Goal: Task Accomplishment & Management: Manage account settings

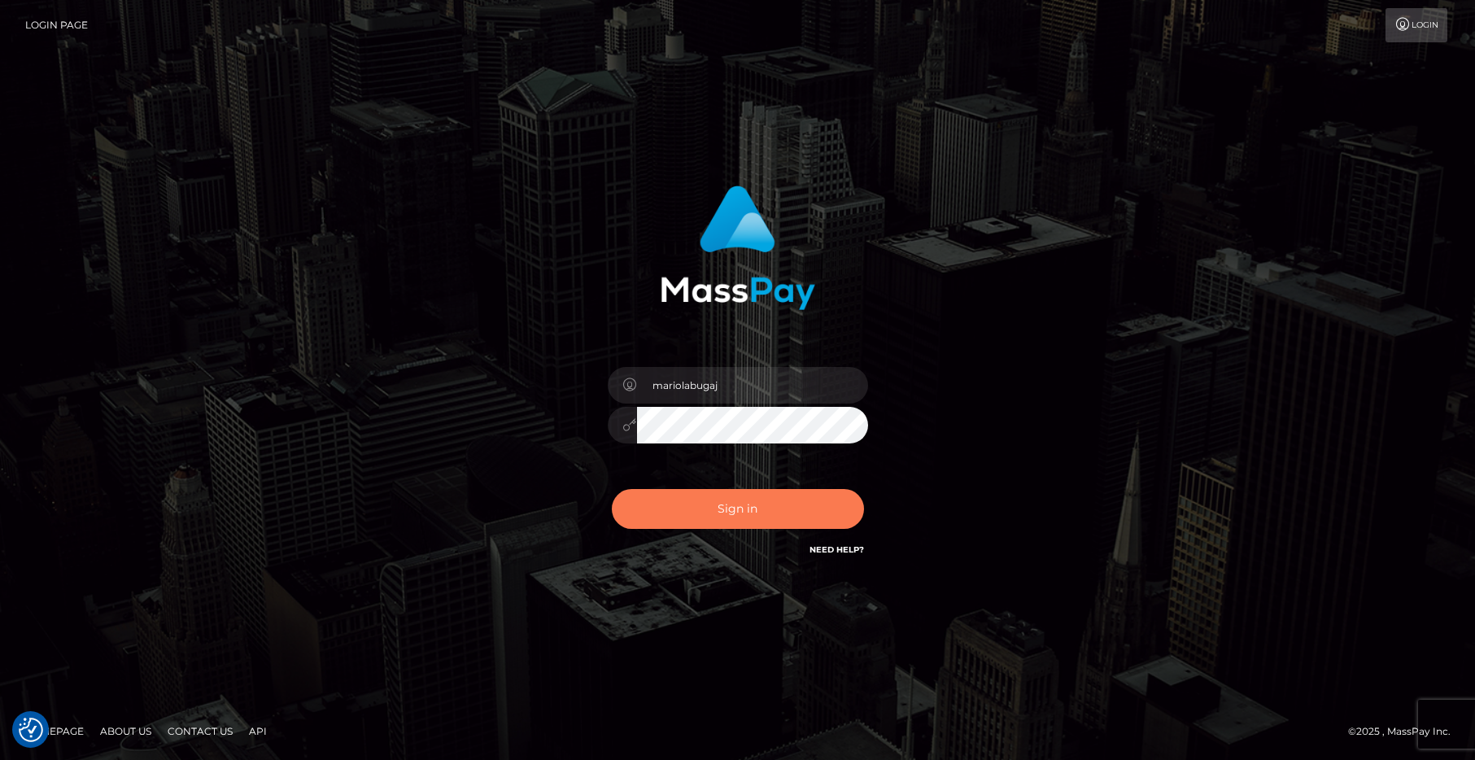
click at [722, 516] on button "Sign in" at bounding box center [738, 509] width 252 height 40
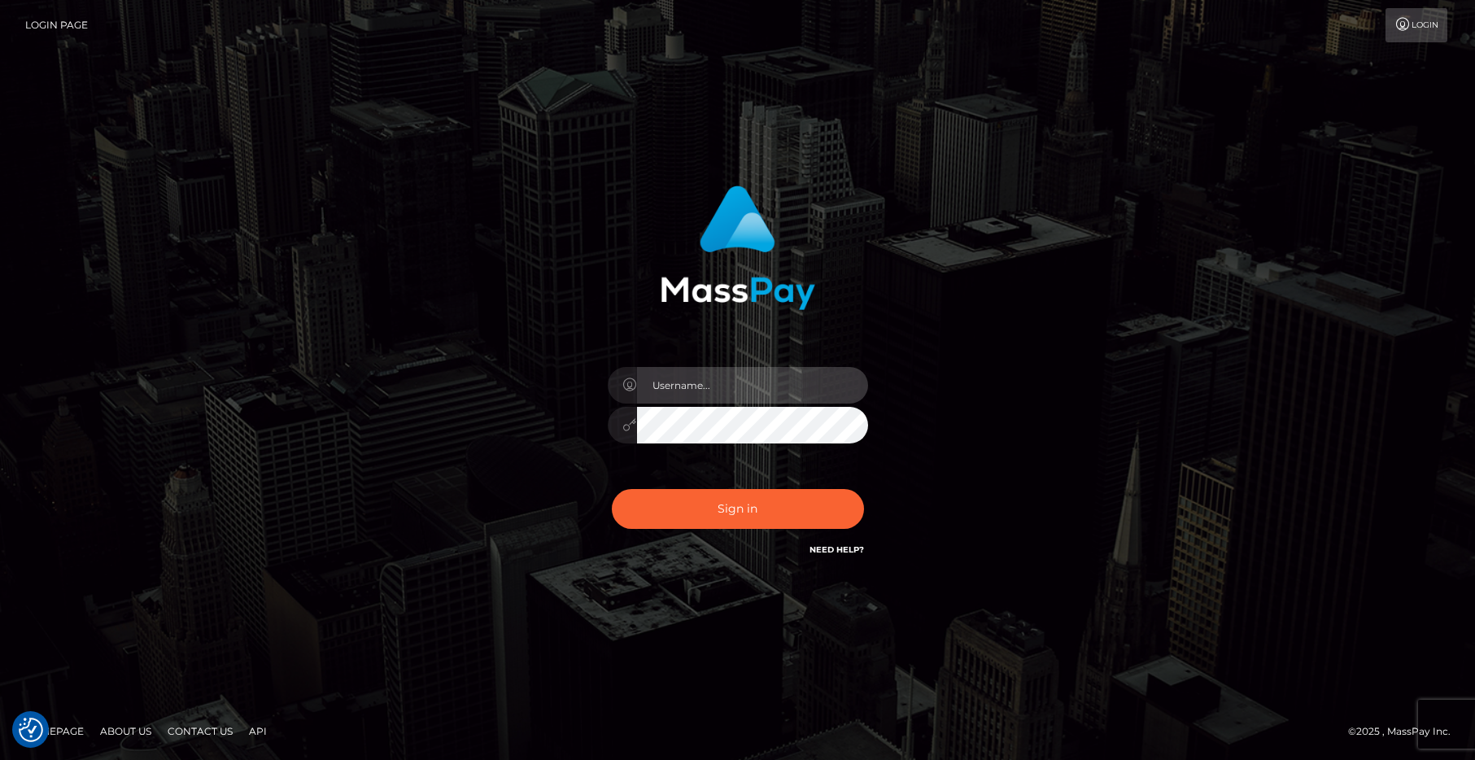
type input "mariolabugaj"
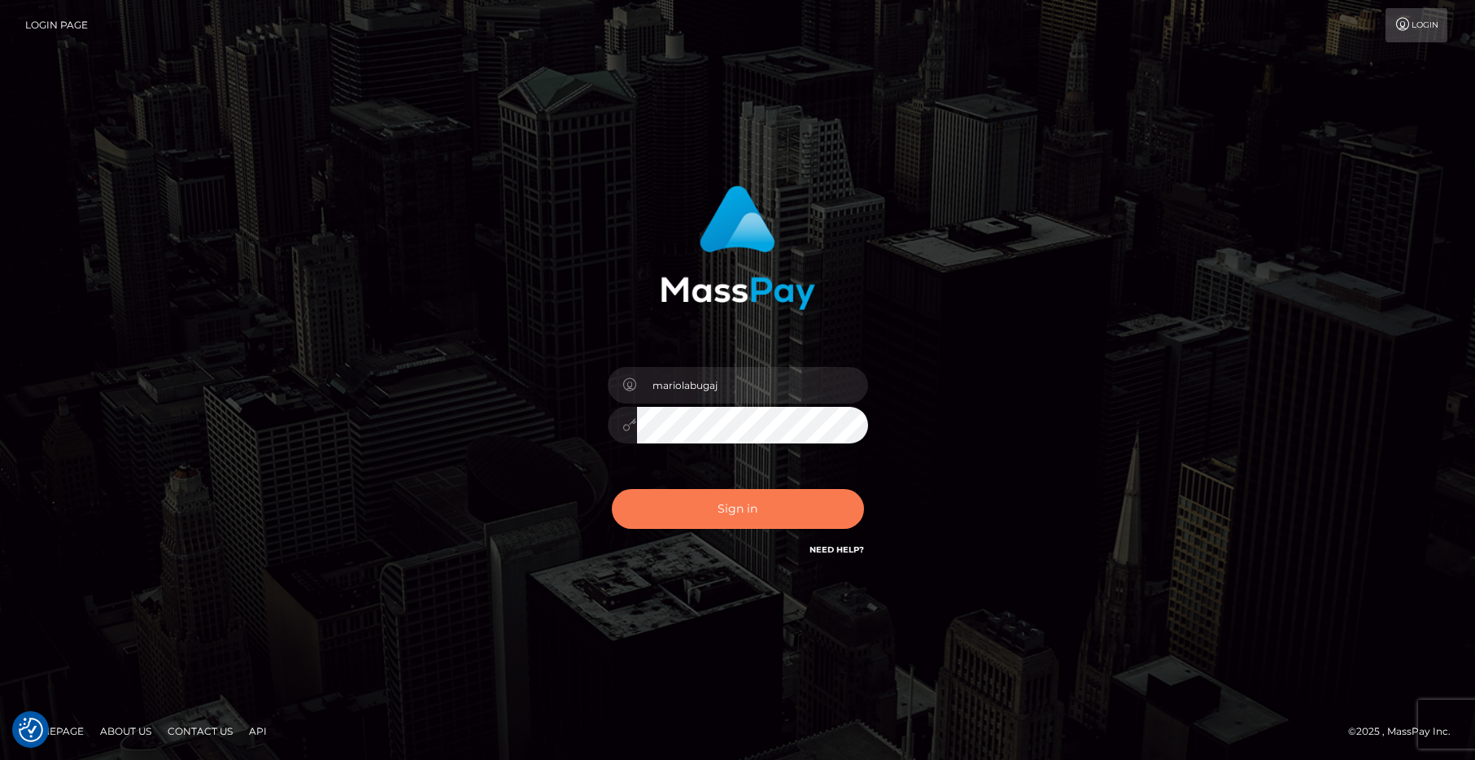
click at [722, 516] on button "Sign in" at bounding box center [738, 509] width 252 height 40
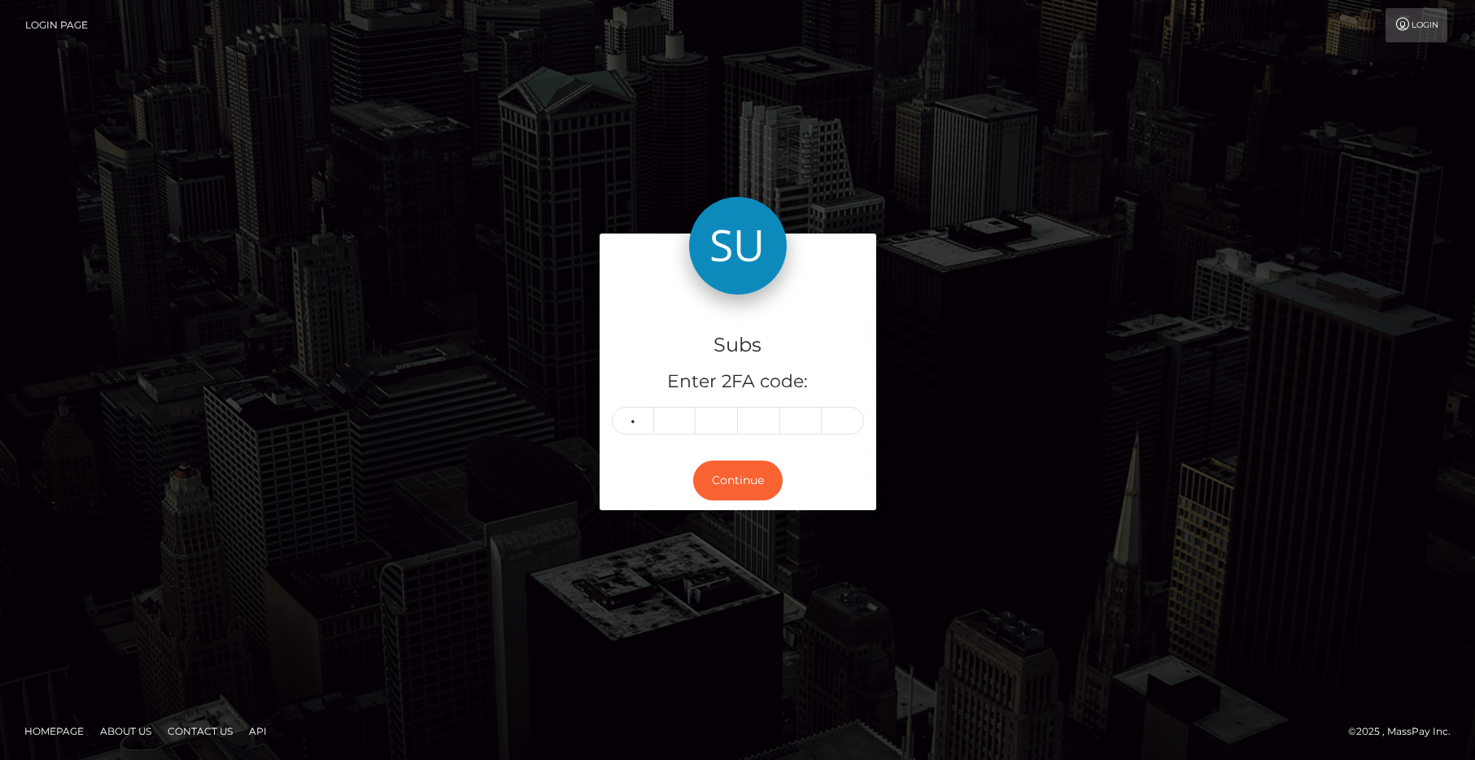
type input "5"
type input "6"
type input "4"
type input "1"
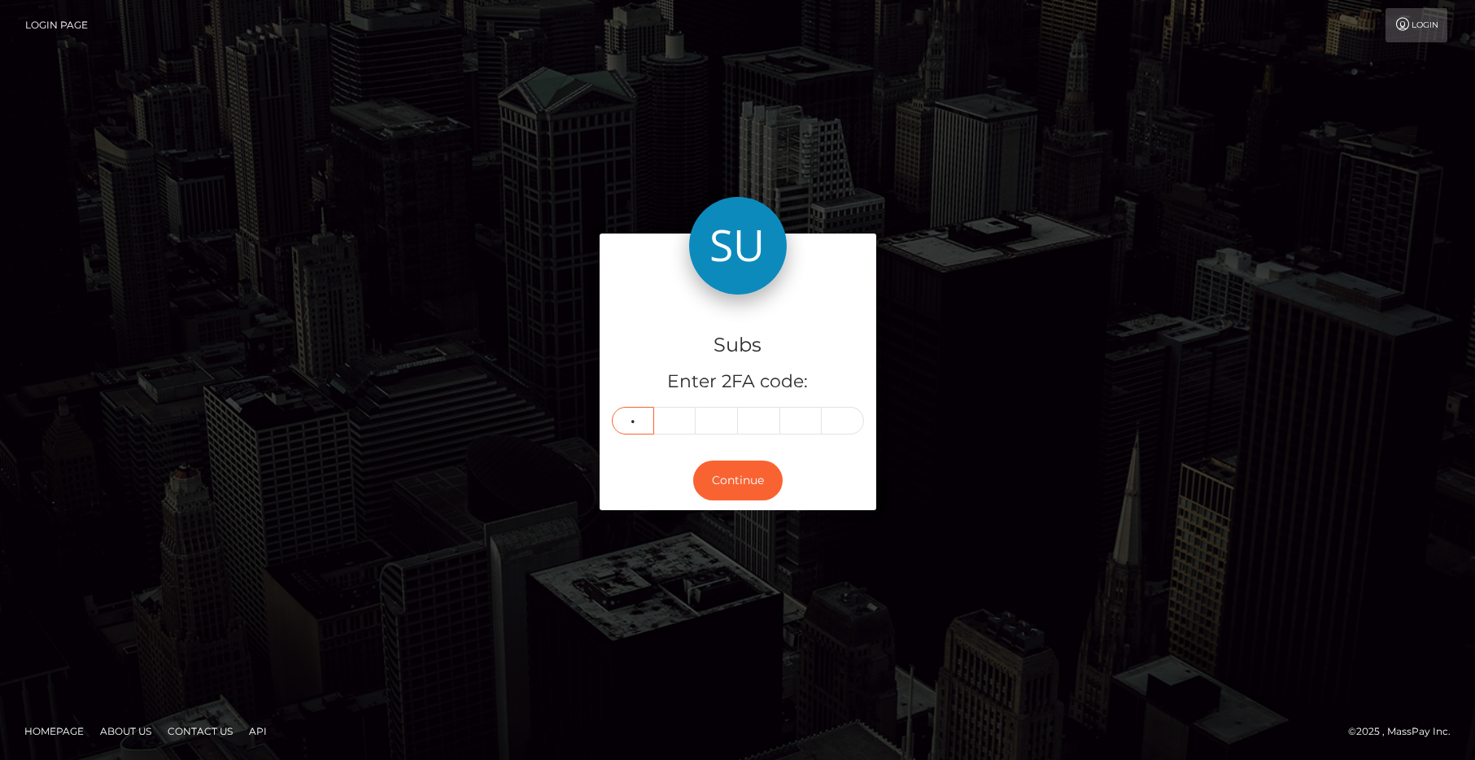
type input "8"
type input "5"
type input "6"
type input "4"
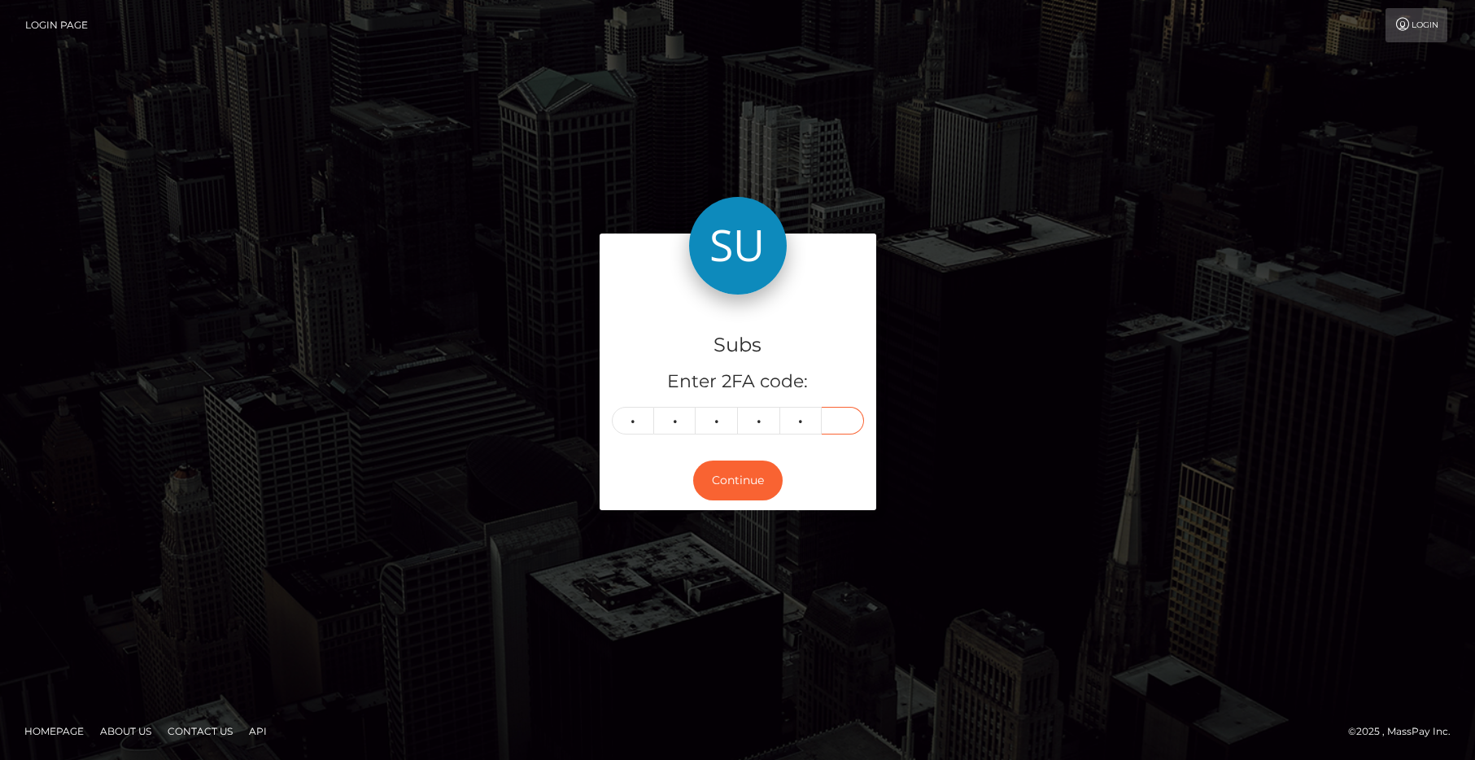
type input "1"
